Goal: Information Seeking & Learning: Learn about a topic

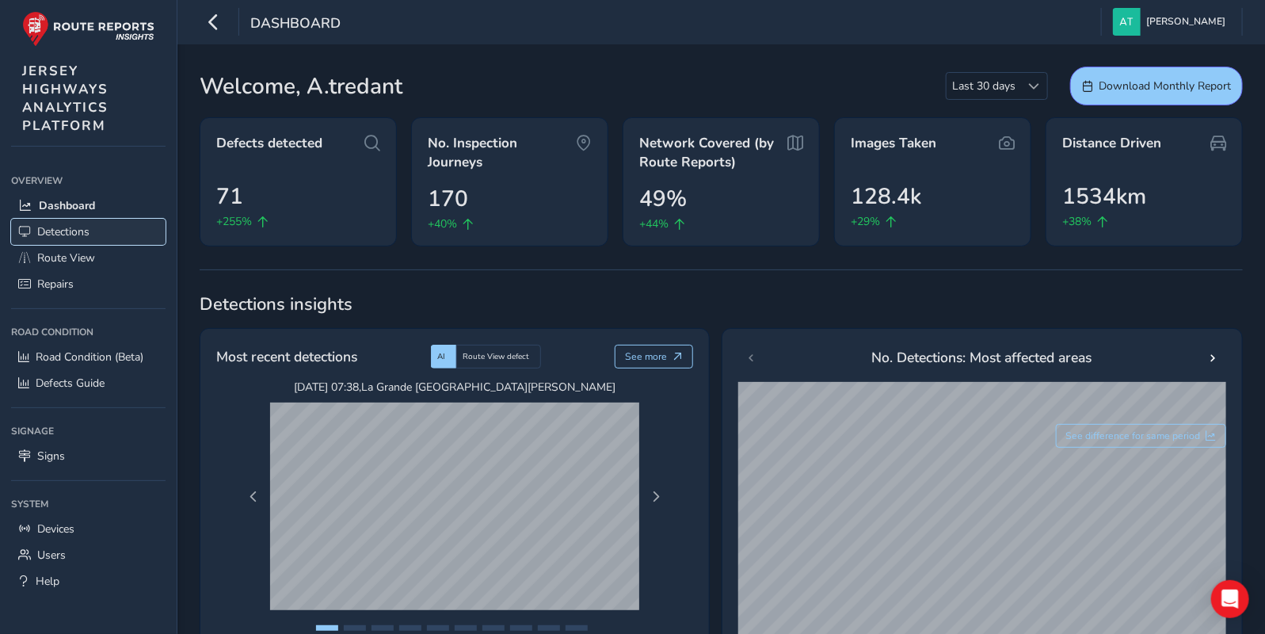
click at [55, 229] on span "Detections" at bounding box center [63, 231] width 52 height 15
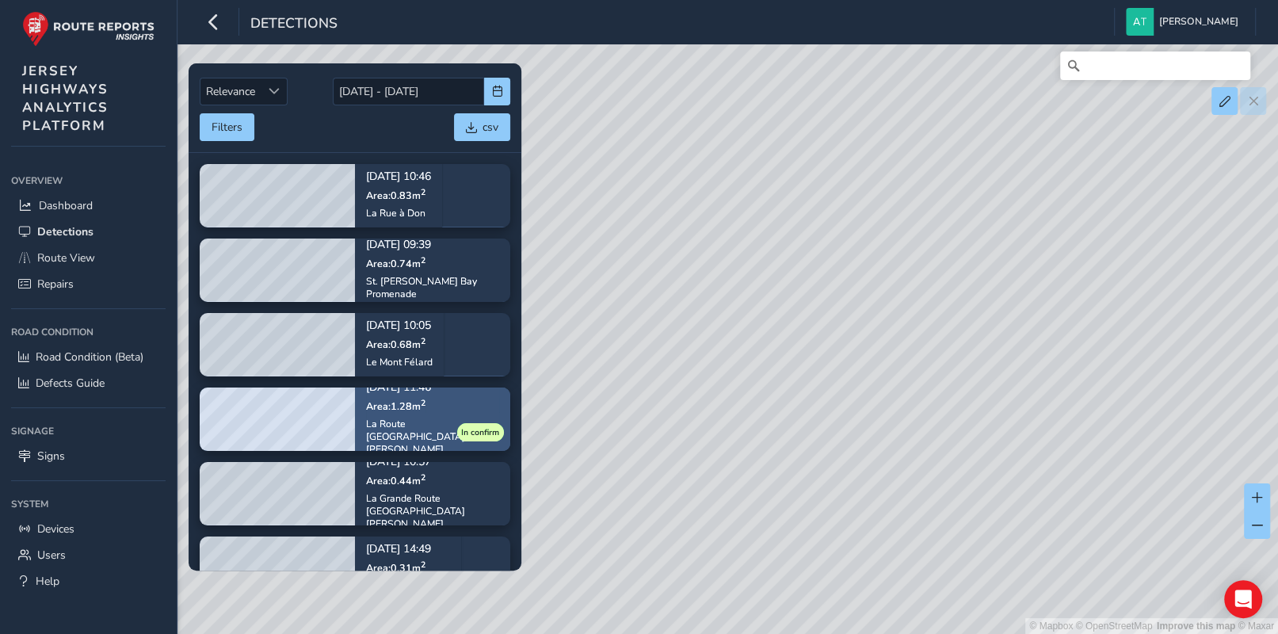
click at [386, 413] on span "Area: 1.28 m 2" at bounding box center [395, 405] width 59 height 13
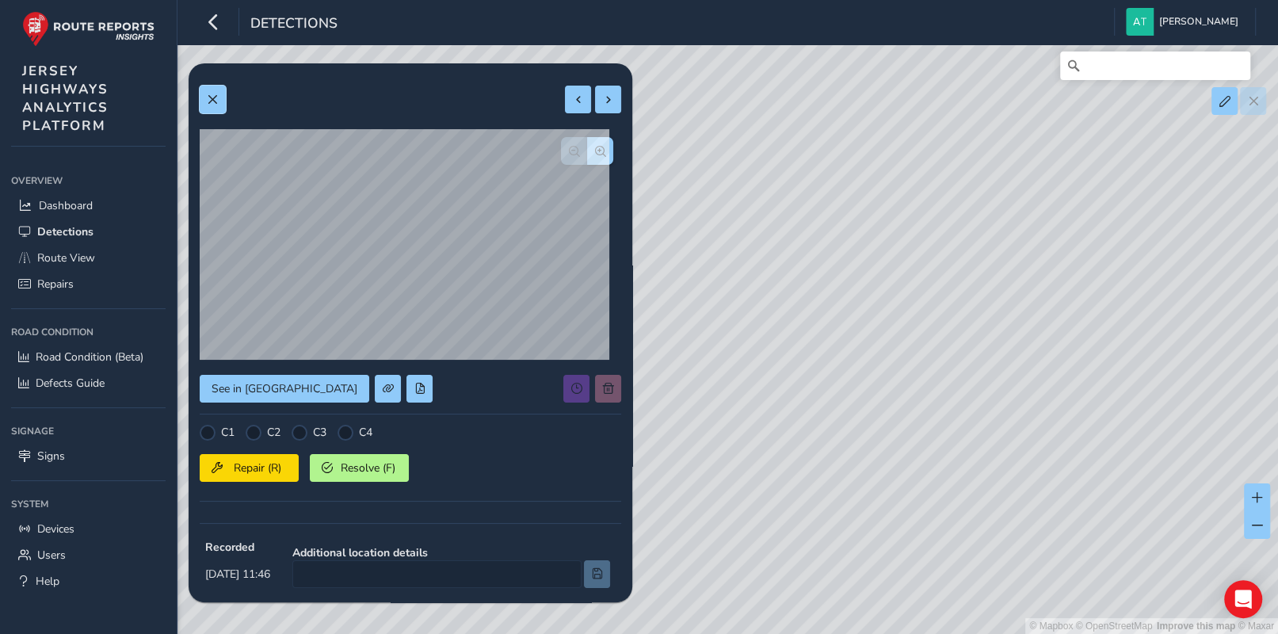
click at [214, 98] on span at bounding box center [212, 99] width 11 height 11
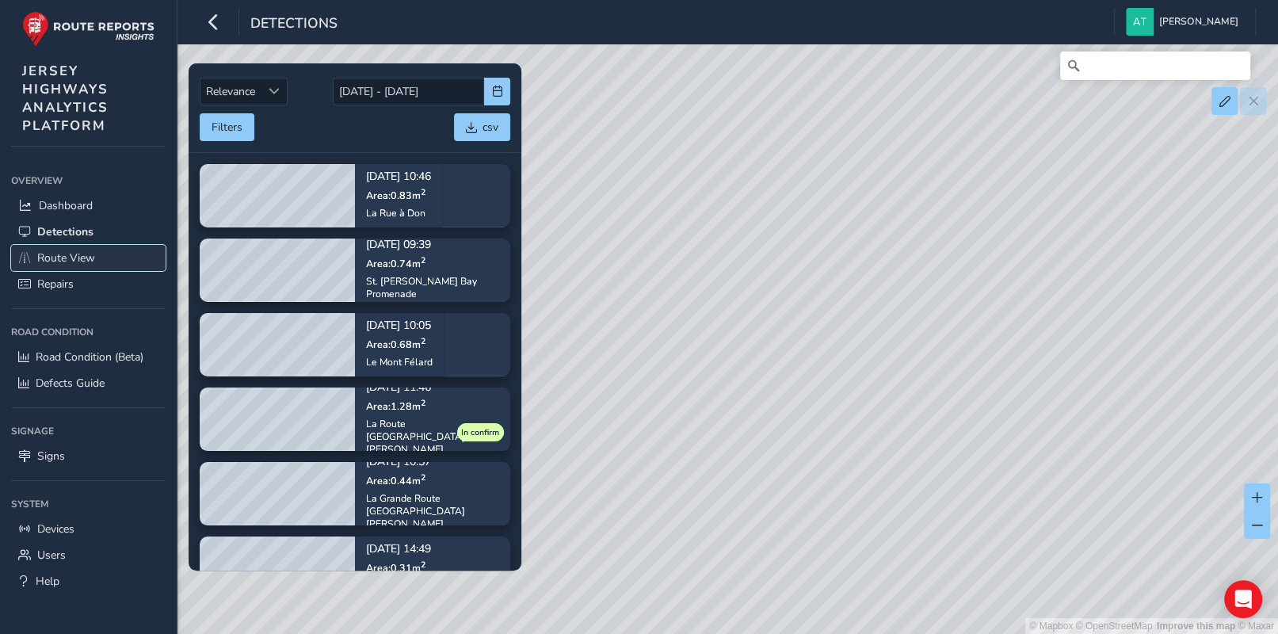
click at [63, 253] on span "Route View" at bounding box center [66, 257] width 58 height 15
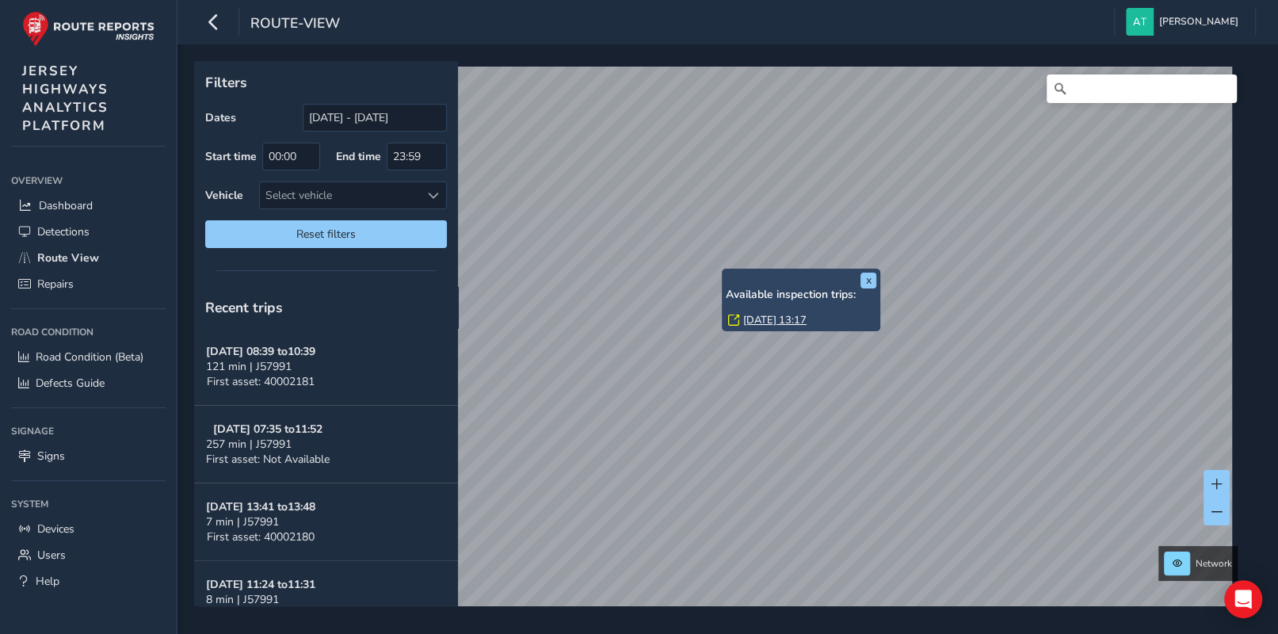
click at [722, 271] on div "x Available inspection trips: [GEOGRAPHIC_DATA][DATE] 13:17" at bounding box center [801, 300] width 158 height 63
click at [752, 320] on link "[DATE] 13:17" at bounding box center [774, 320] width 63 height 14
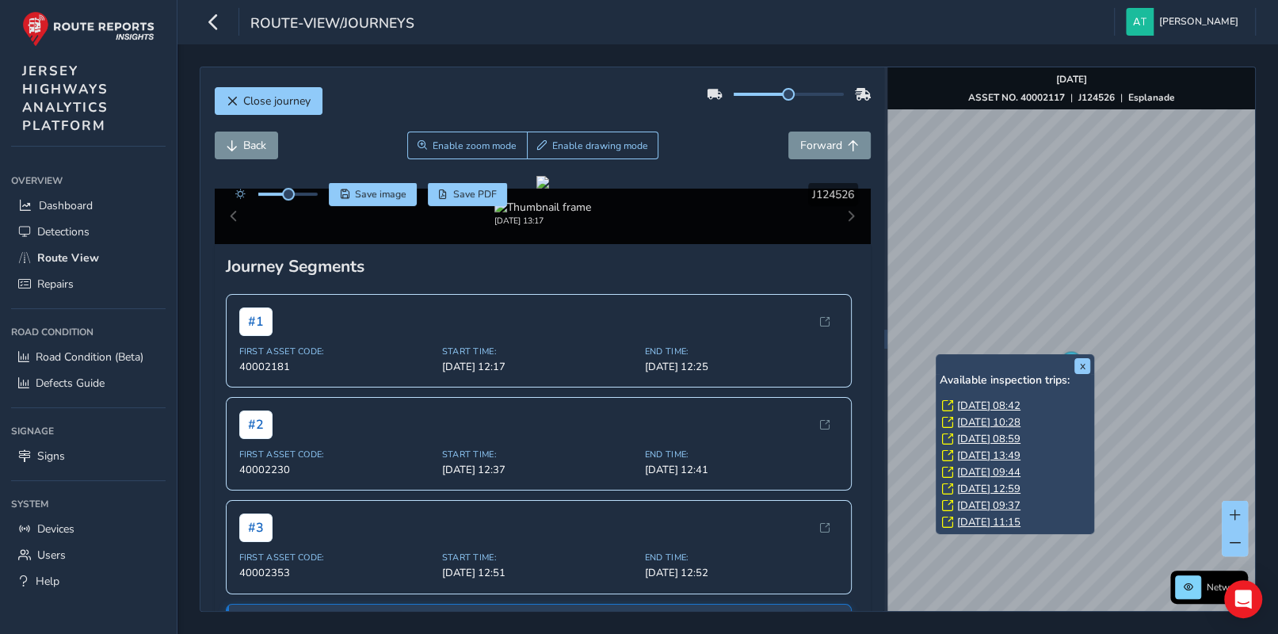
click at [974, 406] on link "[DATE] 08:42" at bounding box center [988, 406] width 63 height 14
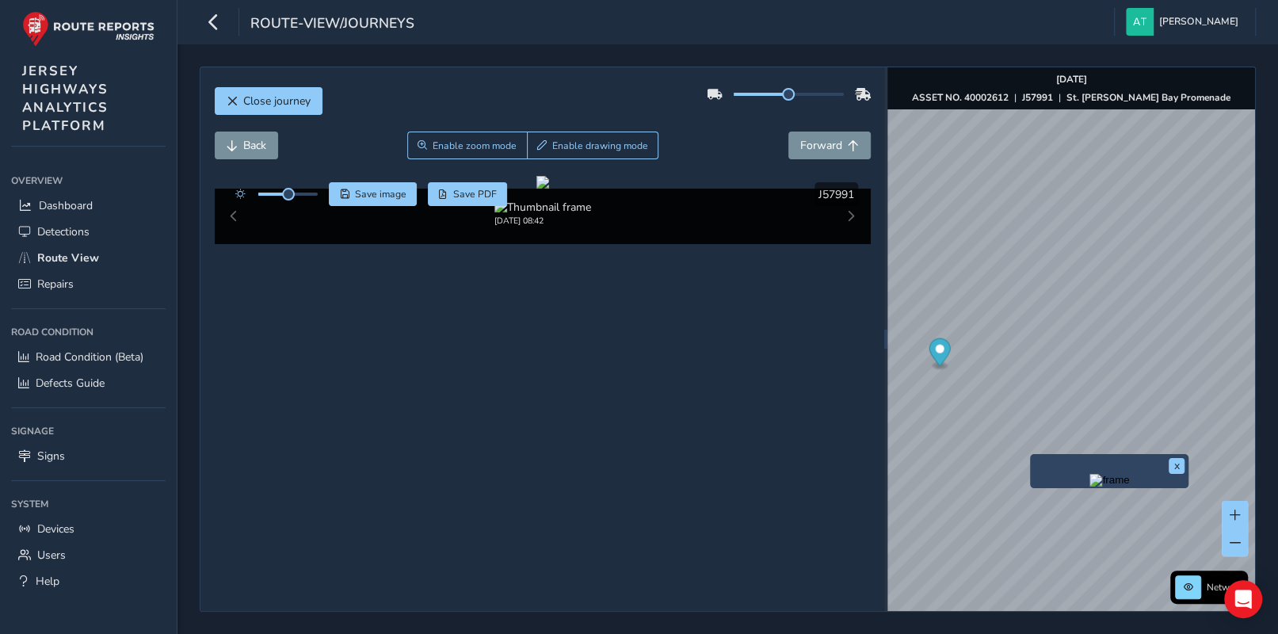
click at [1032, 456] on div "x" at bounding box center [1109, 471] width 158 height 34
click at [1173, 468] on button "x" at bounding box center [1177, 466] width 16 height 16
click at [1033, 455] on div "x" at bounding box center [1109, 471] width 158 height 34
click at [227, 146] on span "Back" at bounding box center [232, 145] width 11 height 11
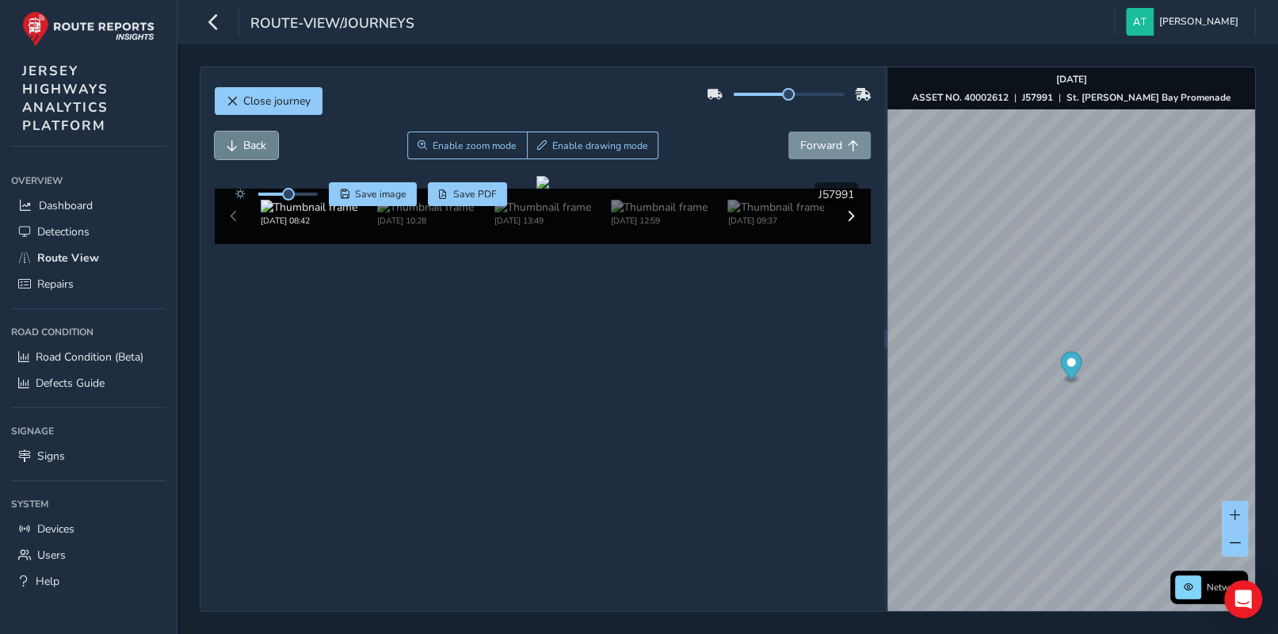
click at [243, 147] on span "Back" at bounding box center [254, 145] width 23 height 15
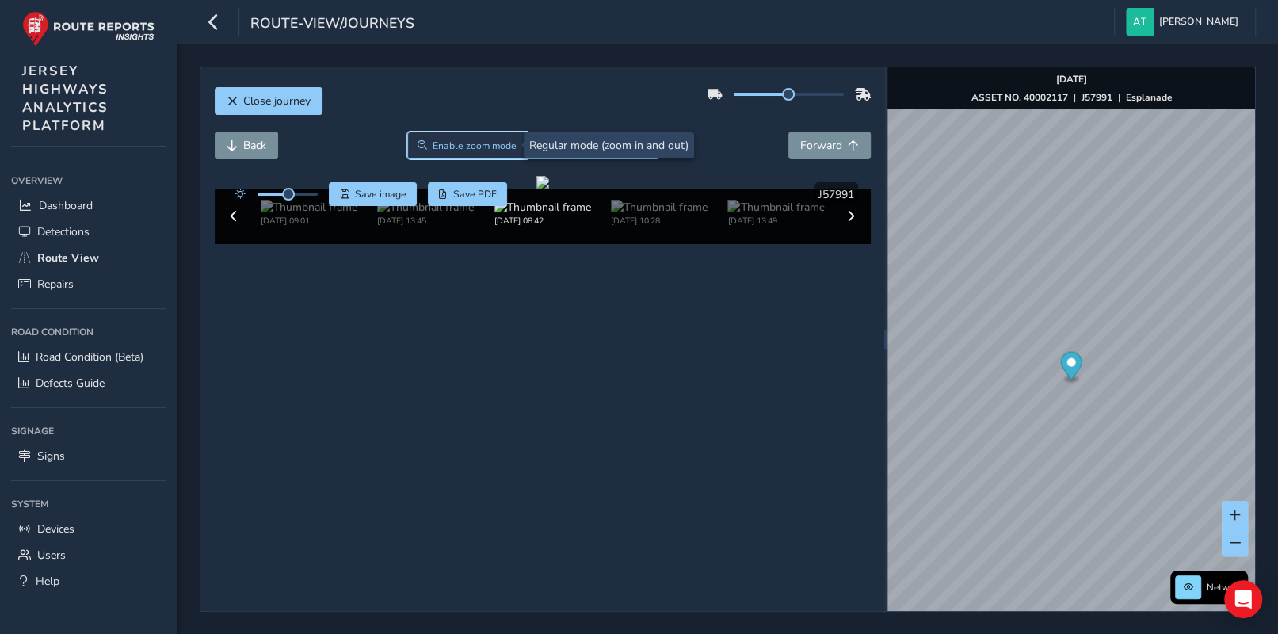
click at [467, 142] on span "Enable zoom mode" at bounding box center [475, 145] width 84 height 13
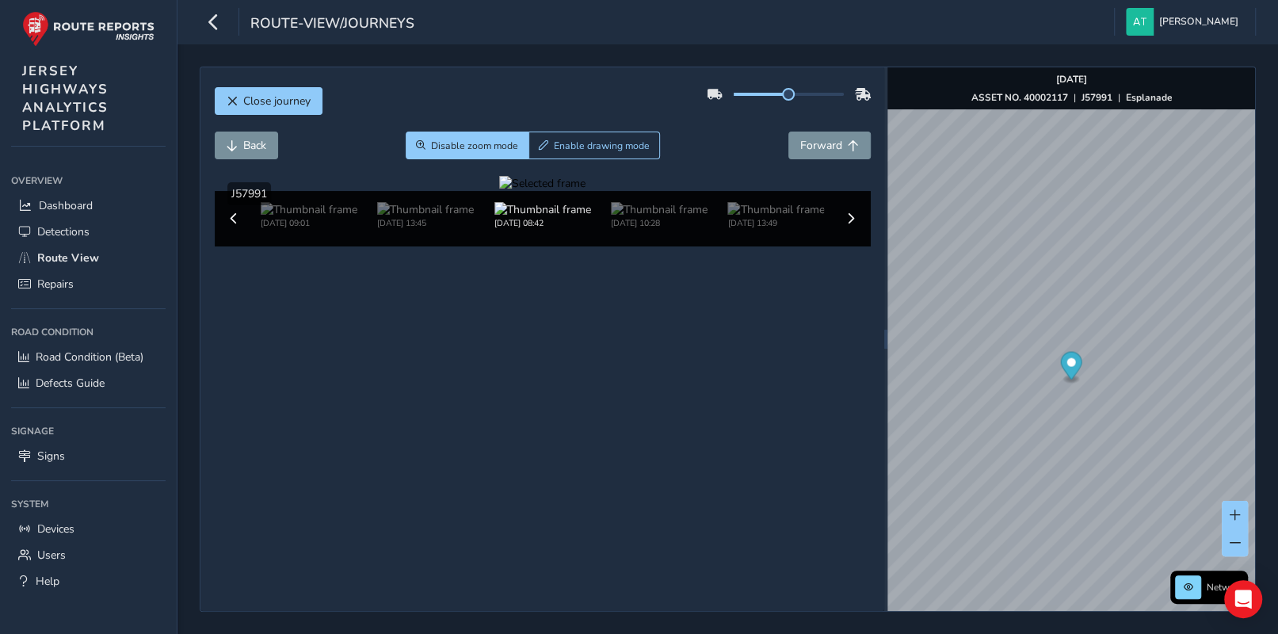
click at [499, 191] on div at bounding box center [542, 183] width 86 height 15
click at [476, 143] on span "Disable zoom mode" at bounding box center [474, 145] width 87 height 13
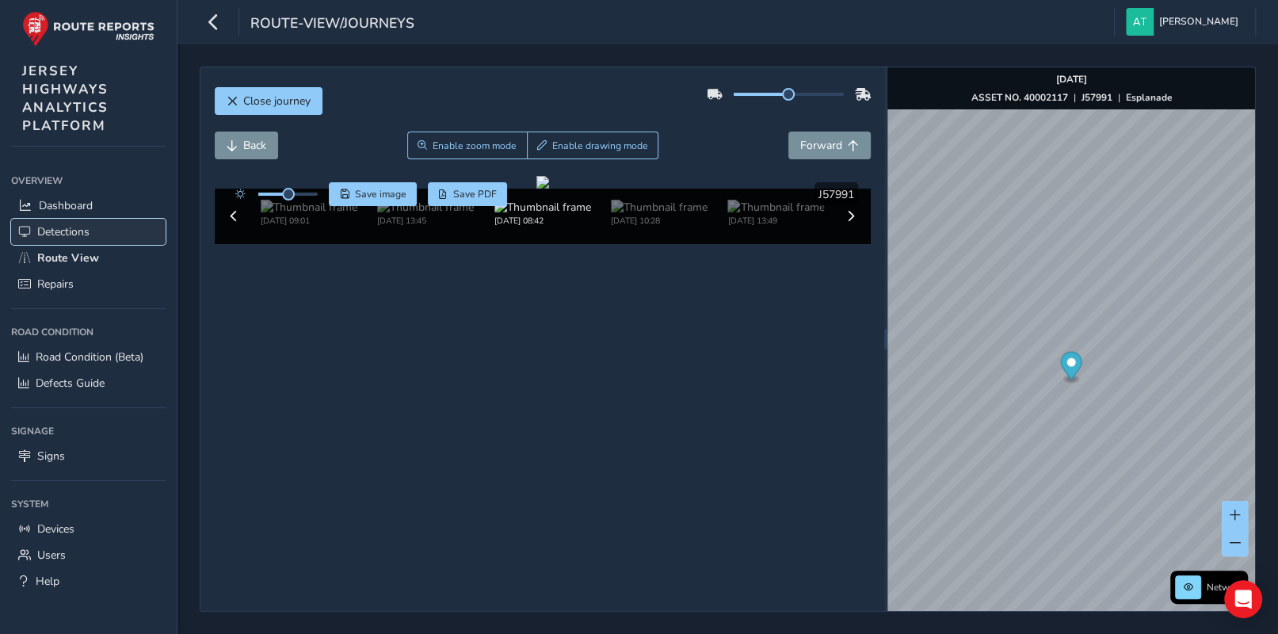
click at [69, 231] on span "Detections" at bounding box center [63, 231] width 52 height 15
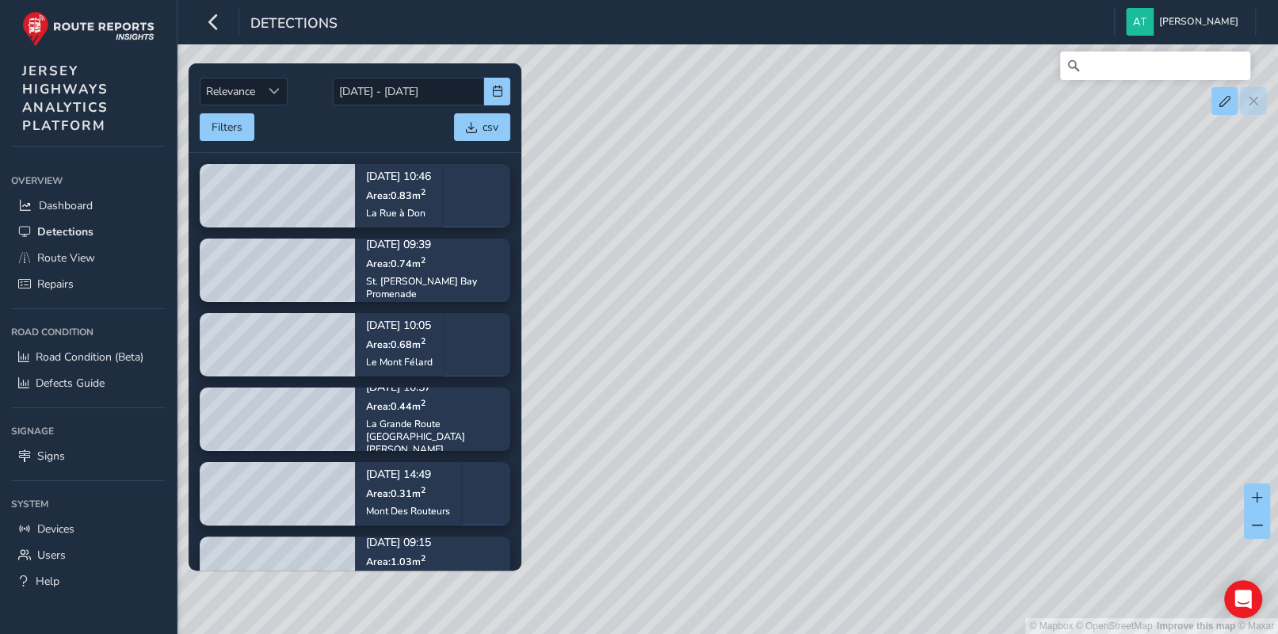
drag, startPoint x: 1142, startPoint y: 379, endPoint x: 824, endPoint y: 366, distance: 318.0
click at [825, 366] on div "© Mapbox © OpenStreetMap Improve this map © Maxar" at bounding box center [639, 317] width 1278 height 634
drag, startPoint x: 891, startPoint y: 243, endPoint x: 804, endPoint y: 288, distance: 97.5
click at [804, 288] on div "© Mapbox © OpenStreetMap Improve this map © Maxar" at bounding box center [639, 317] width 1278 height 634
drag, startPoint x: 842, startPoint y: 471, endPoint x: 850, endPoint y: 293, distance: 177.6
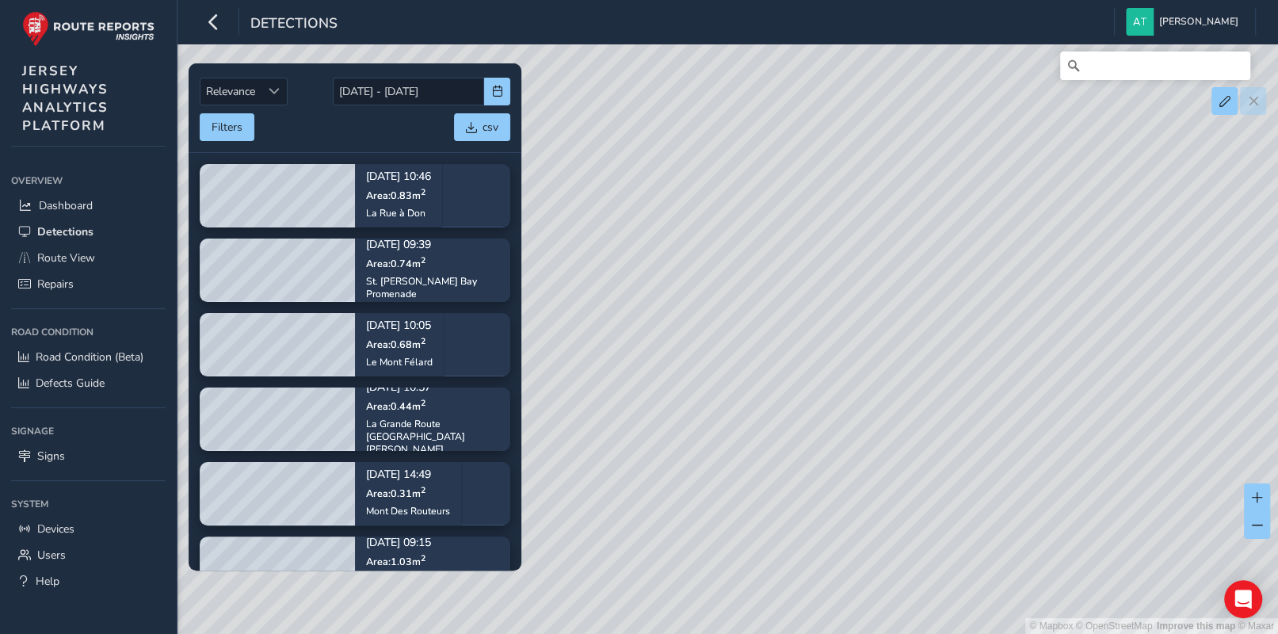
click at [850, 293] on div "© Mapbox © OpenStreetMap Improve this map © Maxar" at bounding box center [639, 317] width 1278 height 634
